Goal: Communication & Community: Share content

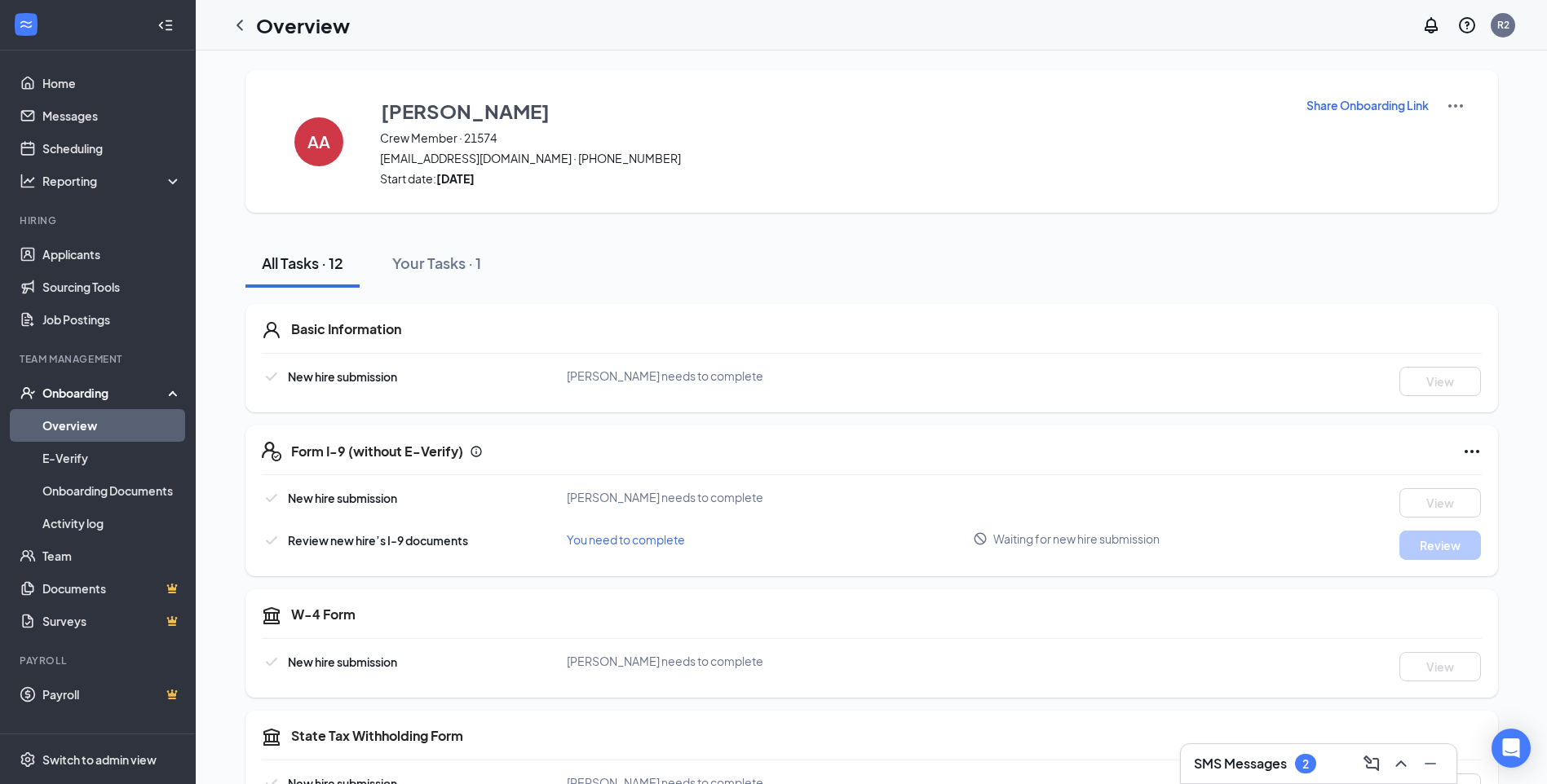
click at [1460, 106] on img at bounding box center [1456, 106] width 20 height 20
click at [1358, 101] on p "Share Onboarding Link" at bounding box center [1367, 105] width 123 height 17
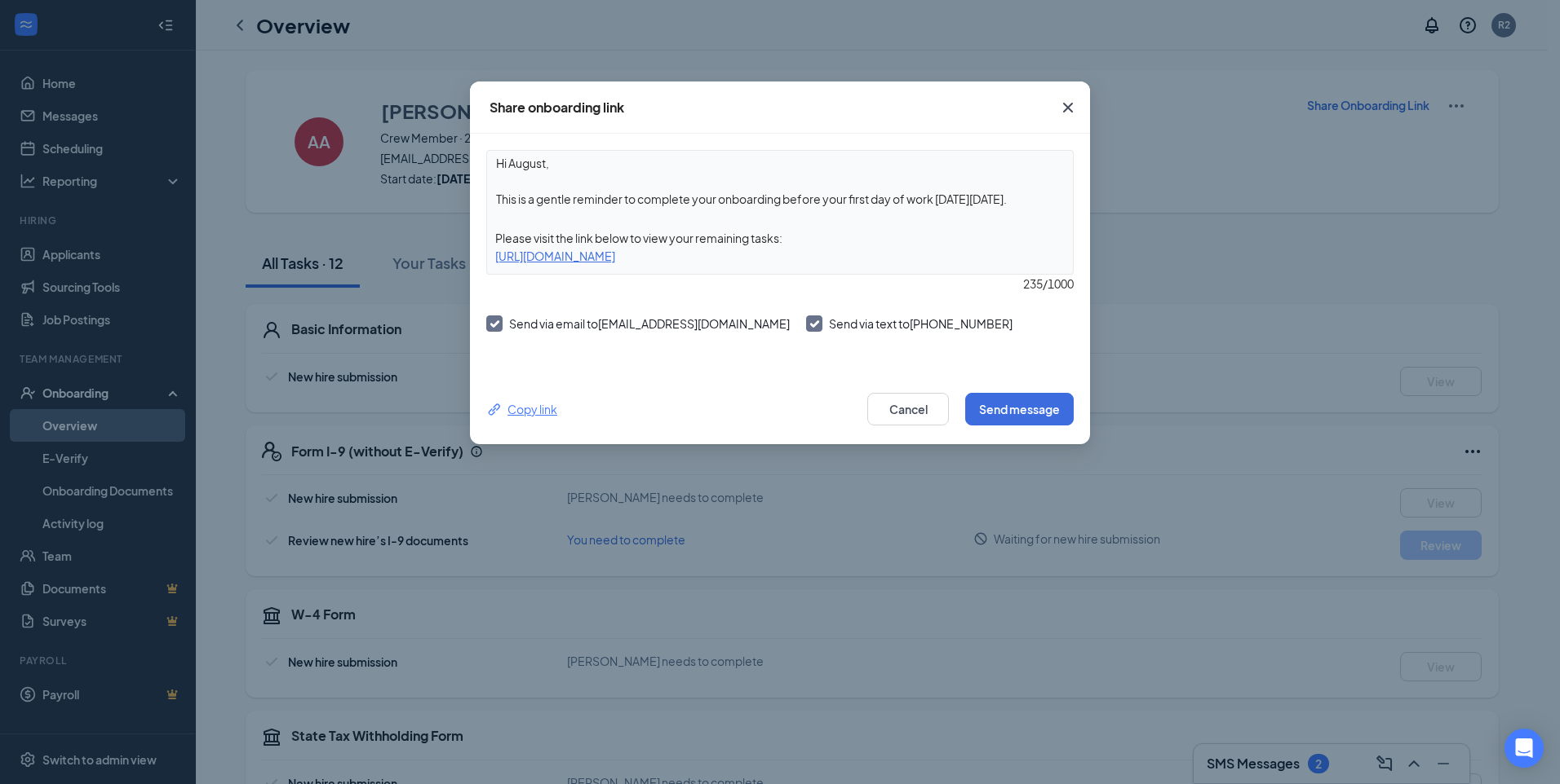
click at [505, 411] on div "Copy link" at bounding box center [521, 409] width 71 height 18
click at [1003, 406] on button "Send message" at bounding box center [1019, 409] width 109 height 32
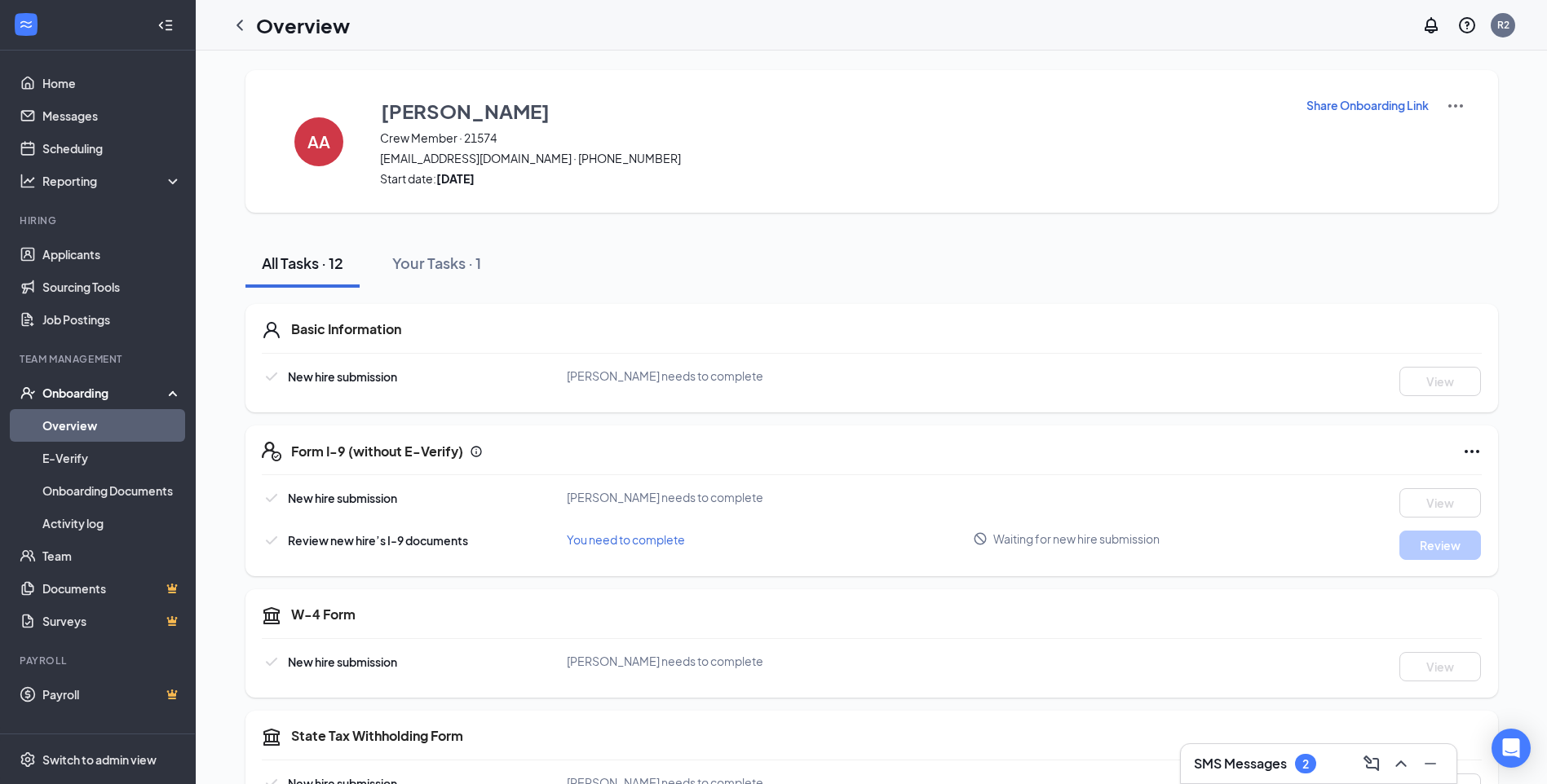
click at [1388, 109] on p "Share Onboarding Link" at bounding box center [1367, 105] width 123 height 17
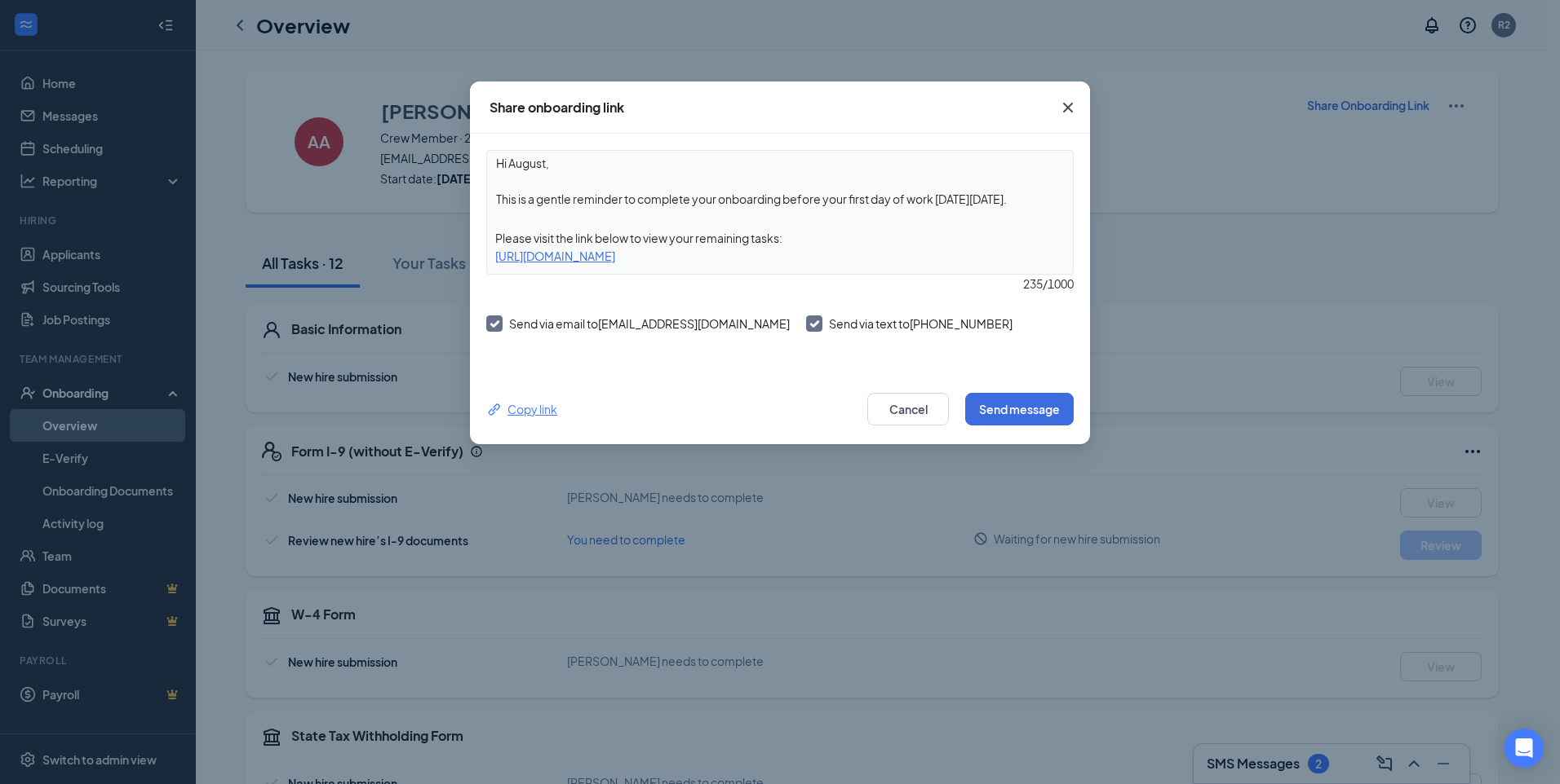
click at [524, 412] on div "Copy link" at bounding box center [521, 409] width 71 height 18
click at [858, 635] on div "Share onboarding link Hi August, This is a gentle reminder to complete your onb…" at bounding box center [780, 392] width 1560 height 784
